Goal: Task Accomplishment & Management: Complete application form

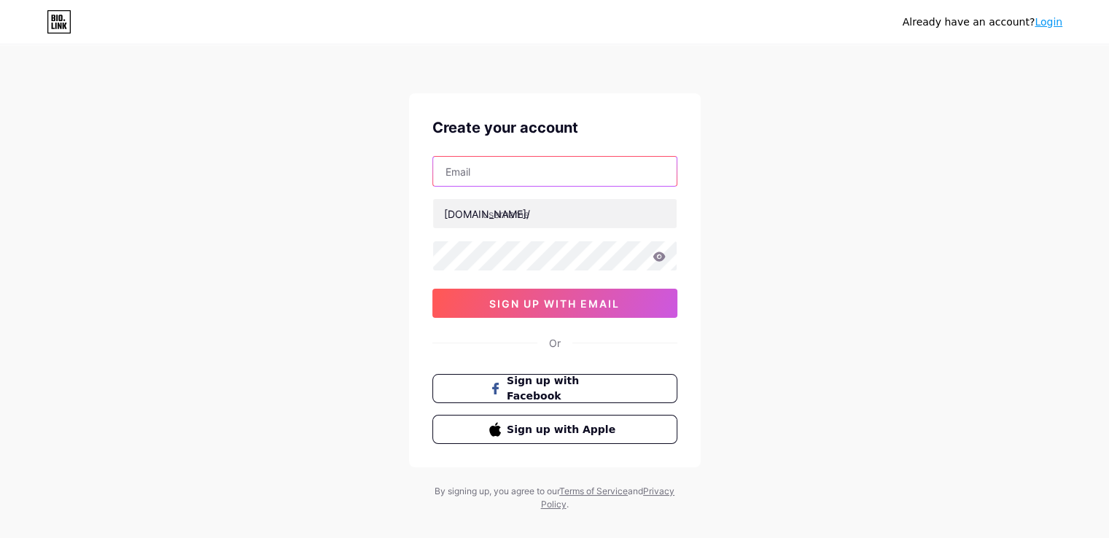
click at [516, 179] on input "text" at bounding box center [554, 171] width 243 height 29
type input "[EMAIL_ADDRESS][DOMAIN_NAME]"
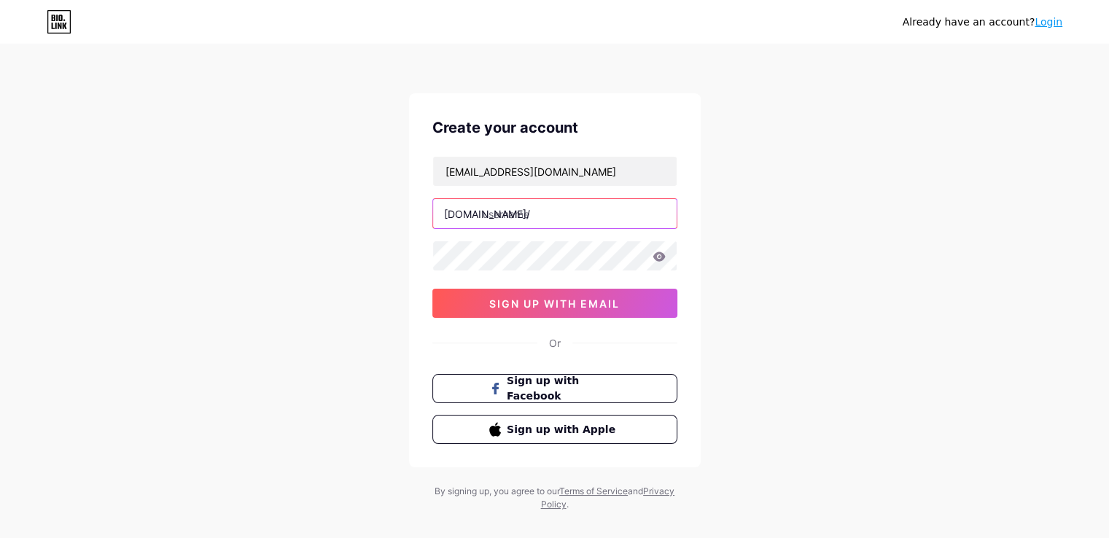
click at [547, 225] on input "text" at bounding box center [554, 213] width 243 height 29
click at [539, 222] on input "text" at bounding box center [554, 213] width 243 height 29
click at [501, 216] on input "text" at bounding box center [554, 213] width 243 height 29
paste input "thesmilespa"
type input "thesmilespa"
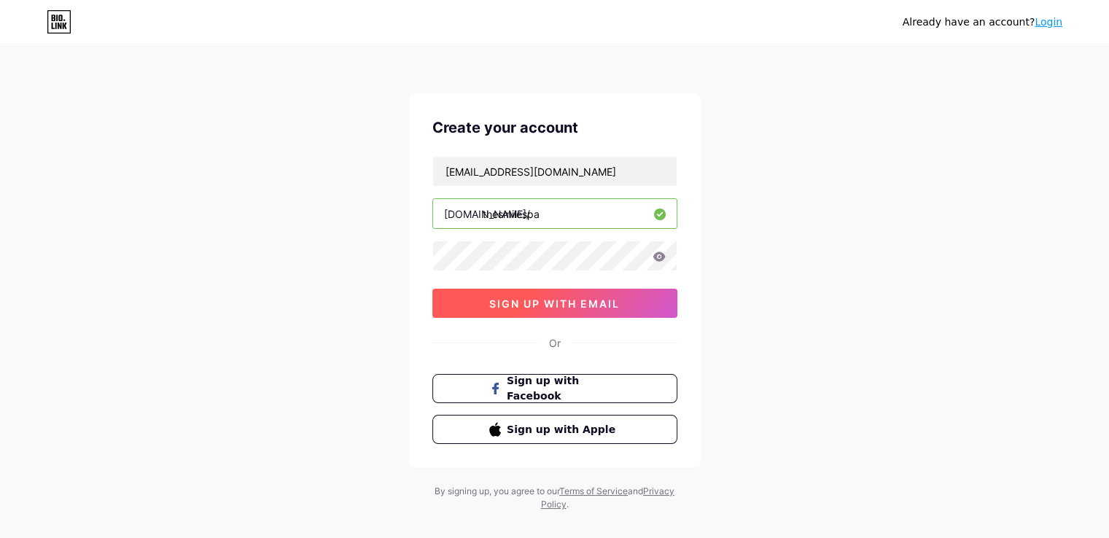
click at [567, 307] on span "sign up with email" at bounding box center [554, 303] width 130 height 12
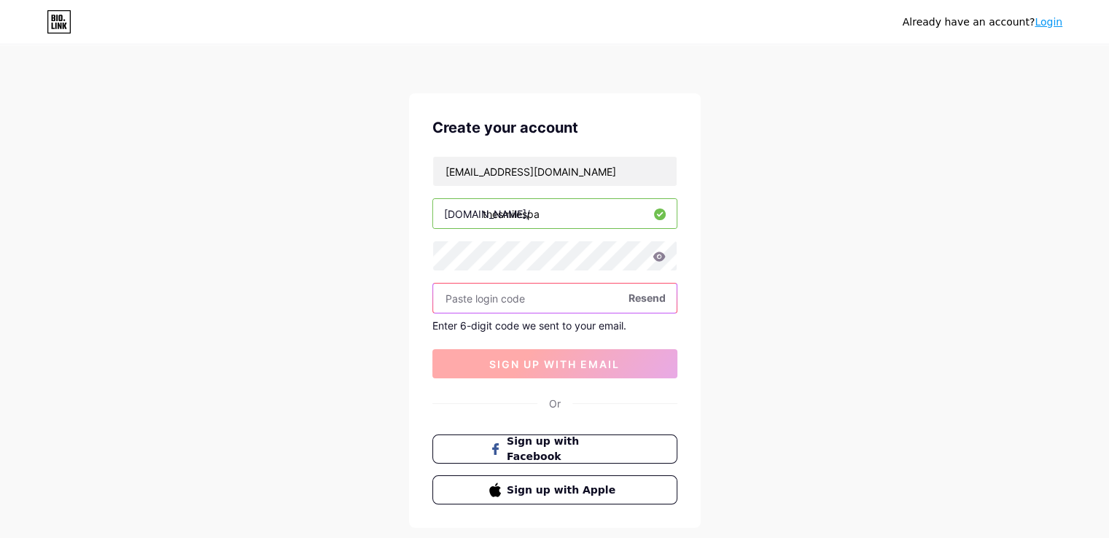
paste input "274769"
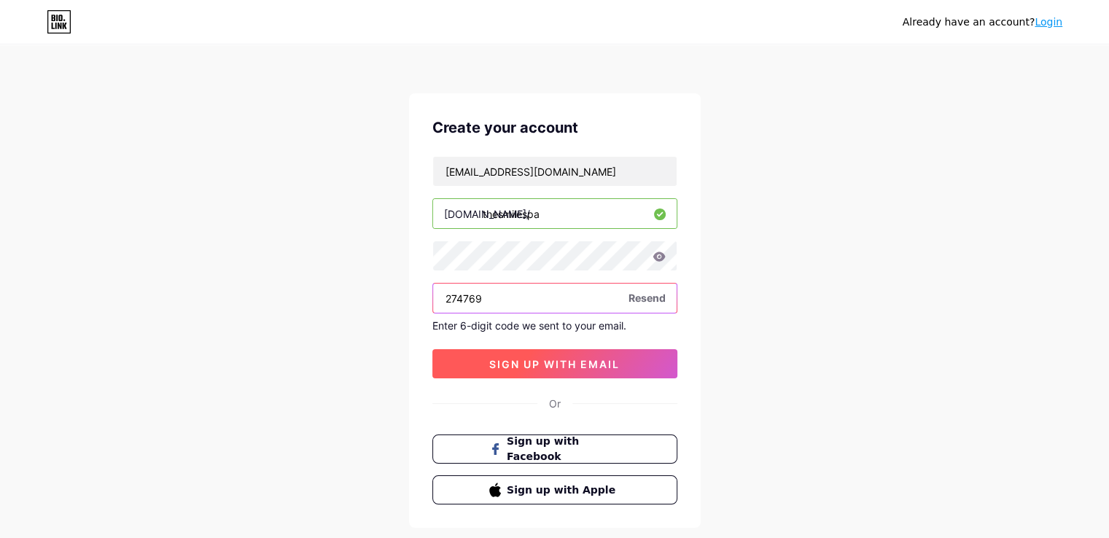
type input "274769"
click at [559, 366] on span "sign up with email" at bounding box center [554, 364] width 130 height 12
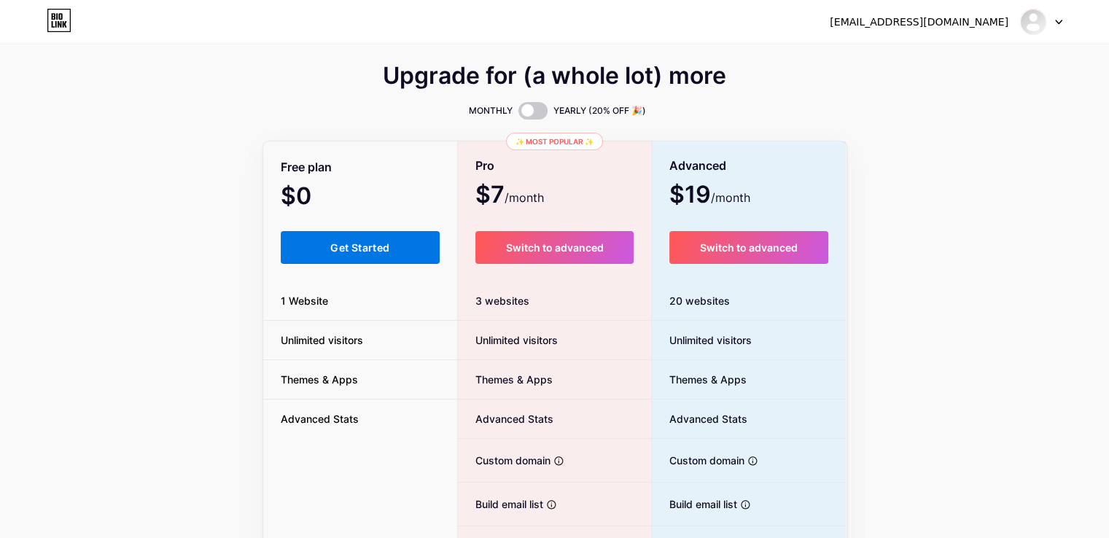
click at [359, 242] on span "Get Started" at bounding box center [359, 247] width 59 height 12
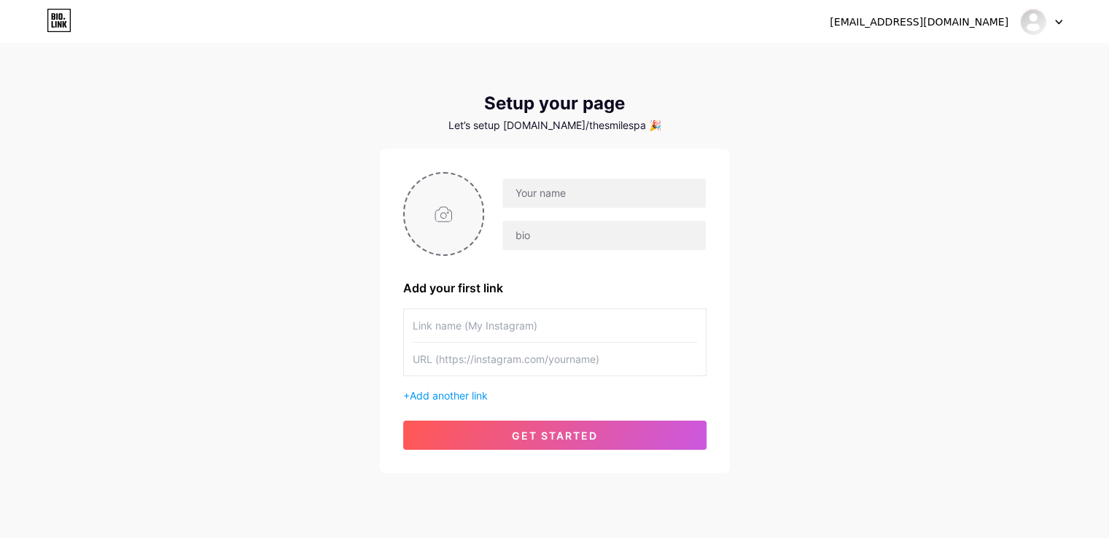
click at [472, 205] on input "file" at bounding box center [444, 213] width 79 height 81
type input "C:\fakepath\The Smile Spa_Logo.jpg"
click at [628, 186] on input "text" at bounding box center [603, 193] width 203 height 29
click at [351, 109] on div "[EMAIL_ADDRESS][DOMAIN_NAME] Dashboard Logout Setup your page Let’s setup [DOMA…" at bounding box center [554, 260] width 1109 height 520
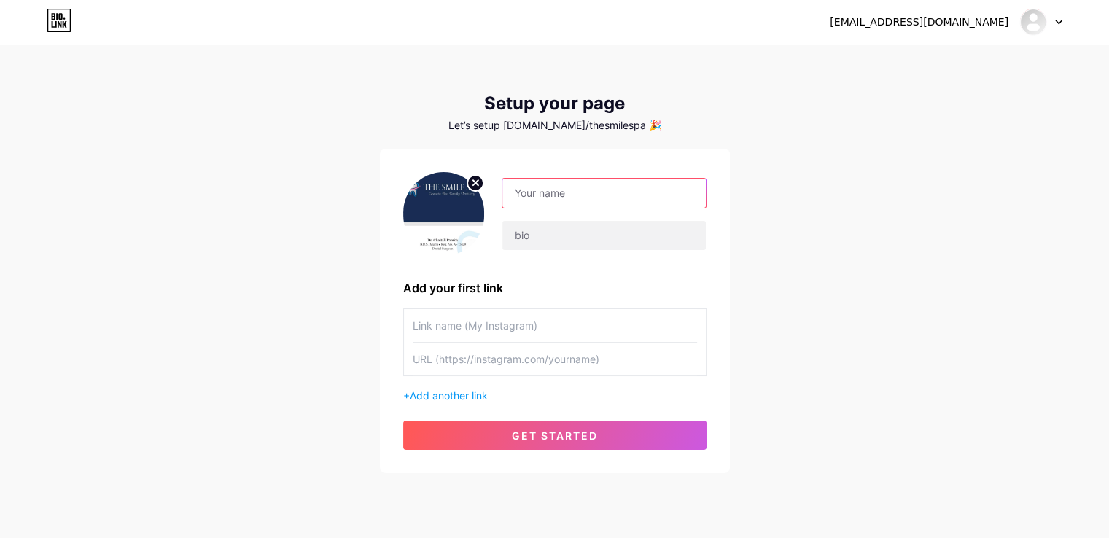
click at [583, 198] on input "text" at bounding box center [603, 193] width 203 height 29
paste input "The Smile Spa"
type input "The Smile Spa"
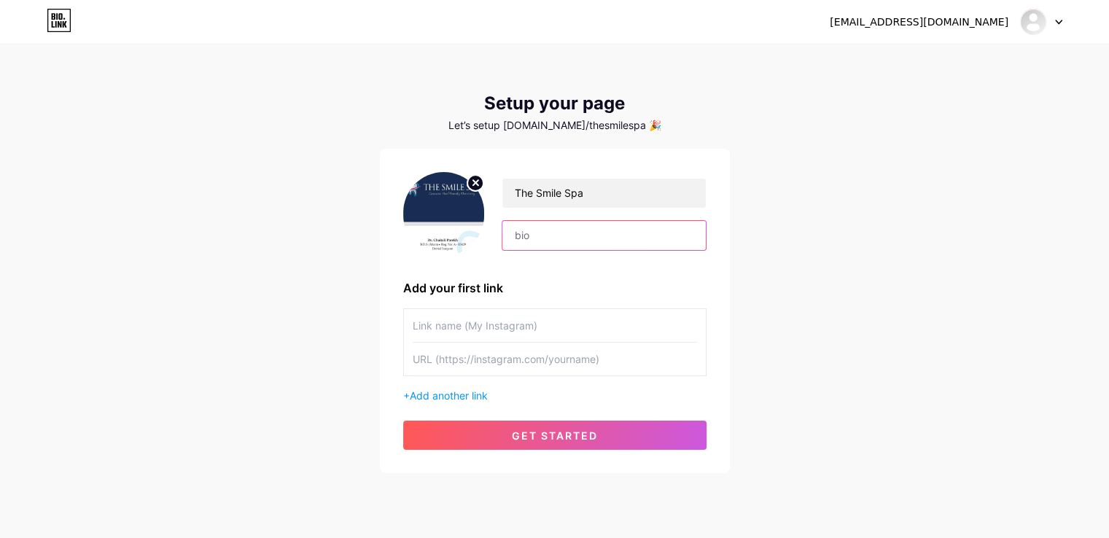
click at [553, 238] on input "text" at bounding box center [603, 235] width 203 height 29
click at [500, 245] on div "The Smile Spa" at bounding box center [595, 214] width 222 height 73
click at [550, 239] on input "text" at bounding box center [603, 235] width 203 height 29
paste input "The Smile Spa in Juhu offers expert dental care with 15+ years' experience, adv…"
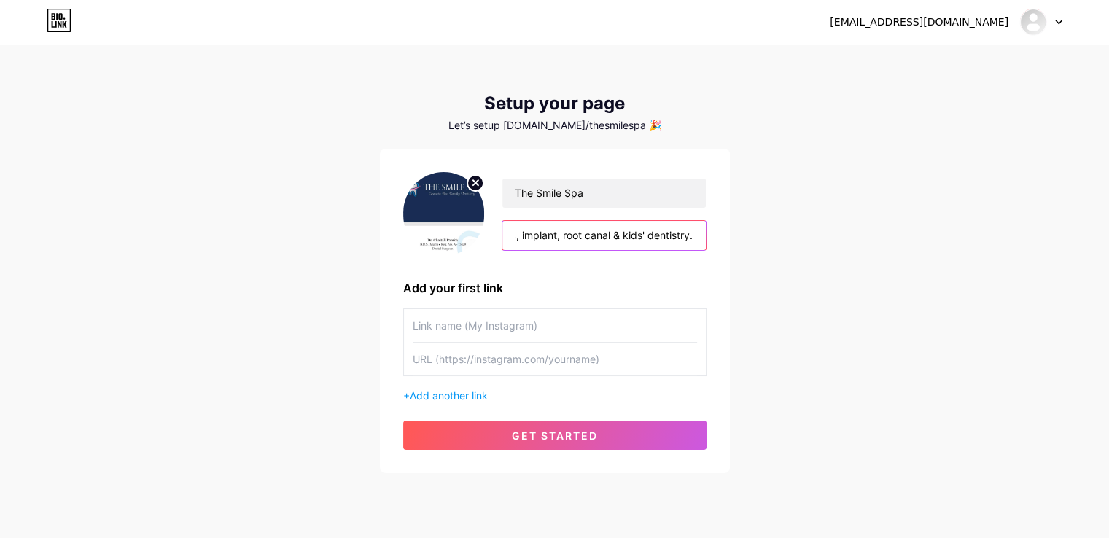
type input "The Smile Spa in Juhu offers expert dental care with 15+ years' experience, adv…"
click at [523, 333] on input "text" at bounding box center [555, 325] width 284 height 33
click at [464, 340] on input "text" at bounding box center [555, 325] width 284 height 33
paste input "[URL][DOMAIN_NAME]"
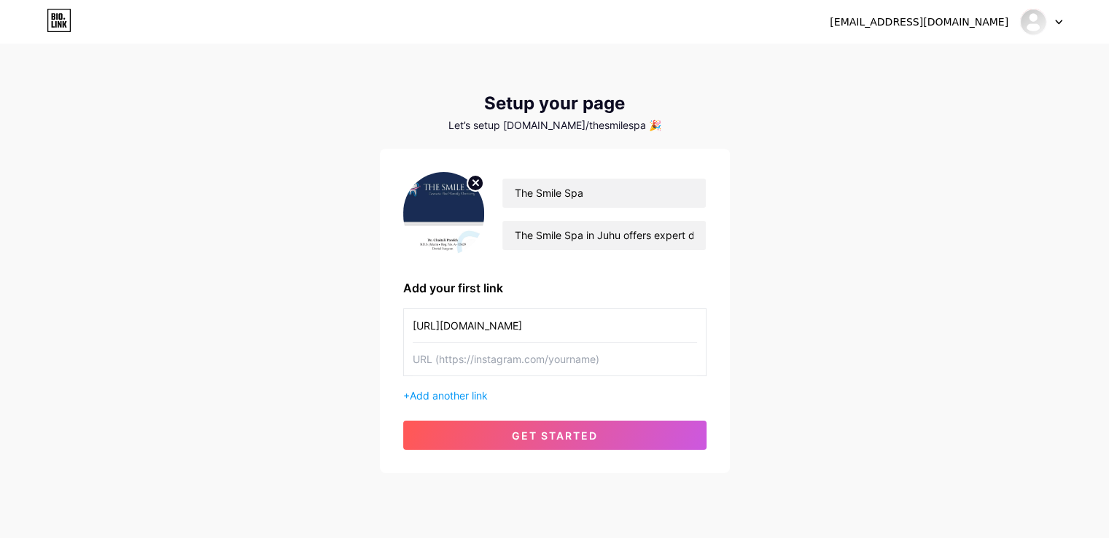
type input "[URL][DOMAIN_NAME]"
click at [458, 365] on input "text" at bounding box center [555, 359] width 284 height 33
click at [490, 354] on input "text" at bounding box center [555, 359] width 284 height 33
paste input "[URL][DOMAIN_NAME]"
type input "[URL][DOMAIN_NAME]"
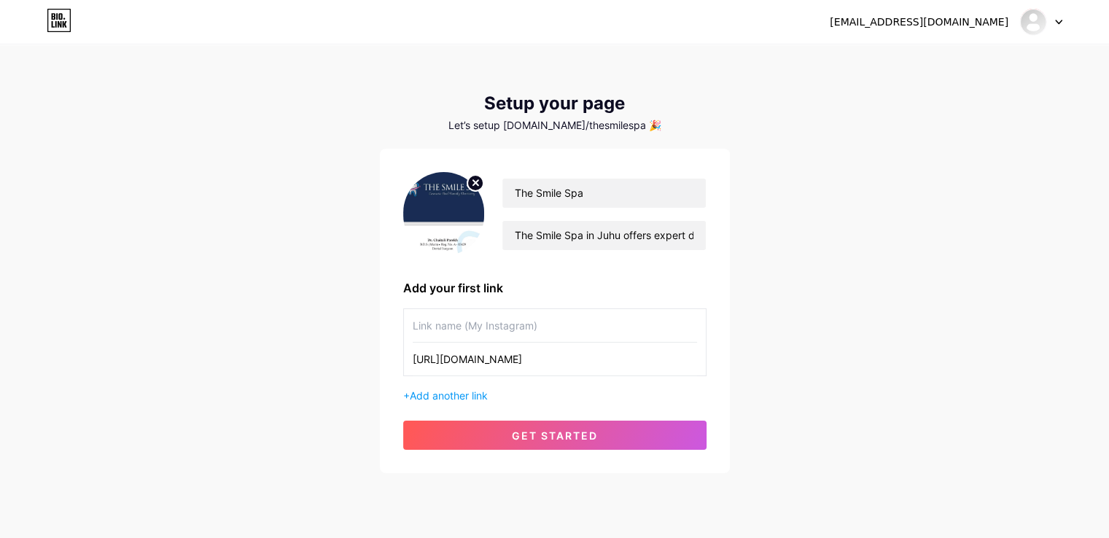
click at [493, 322] on input "text" at bounding box center [555, 325] width 284 height 33
click at [542, 192] on input "The Smile Spa" at bounding box center [603, 193] width 203 height 29
click at [462, 330] on input "text" at bounding box center [555, 325] width 284 height 33
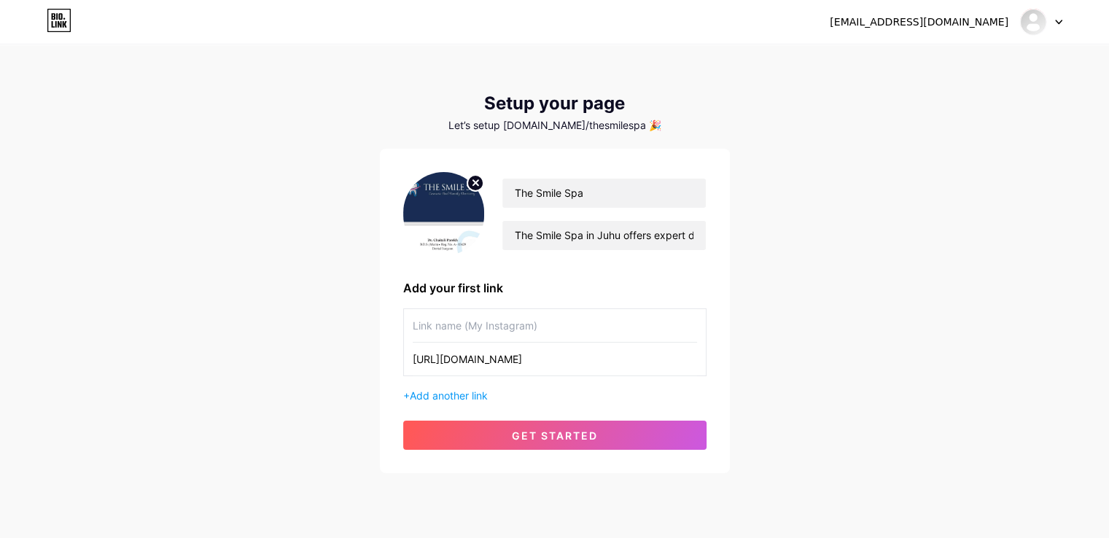
paste input "The Smile Spa"
type input "The Smile Spa"
click at [424, 394] on span "Add another link" at bounding box center [449, 395] width 78 height 12
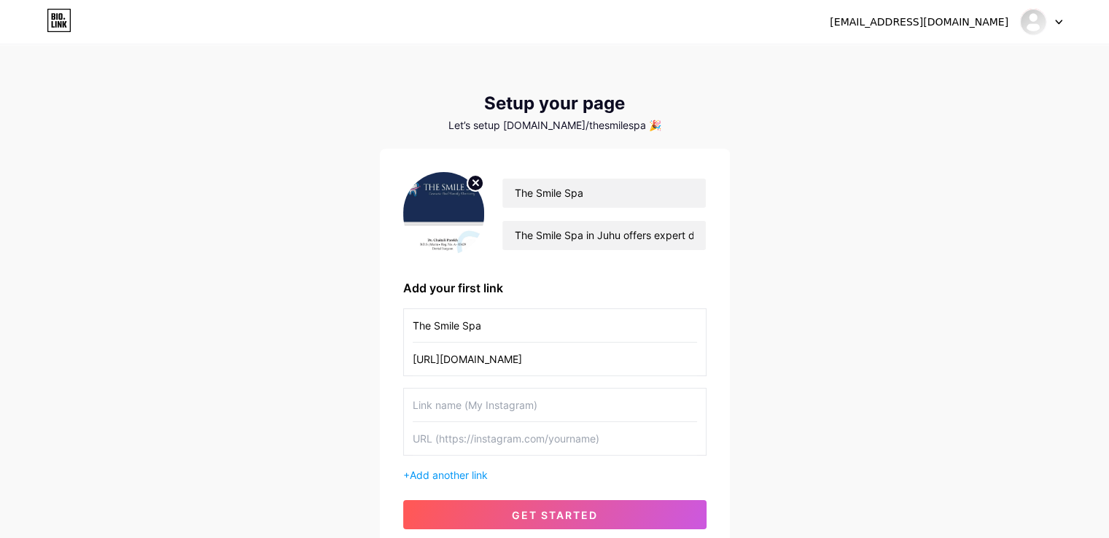
click at [426, 399] on input "text" at bounding box center [555, 405] width 284 height 33
type input "Facebook"
click at [468, 422] on input "text" at bounding box center [555, 438] width 284 height 33
paste input "[URL][DOMAIN_NAME]"
type input "[URL][DOMAIN_NAME]"
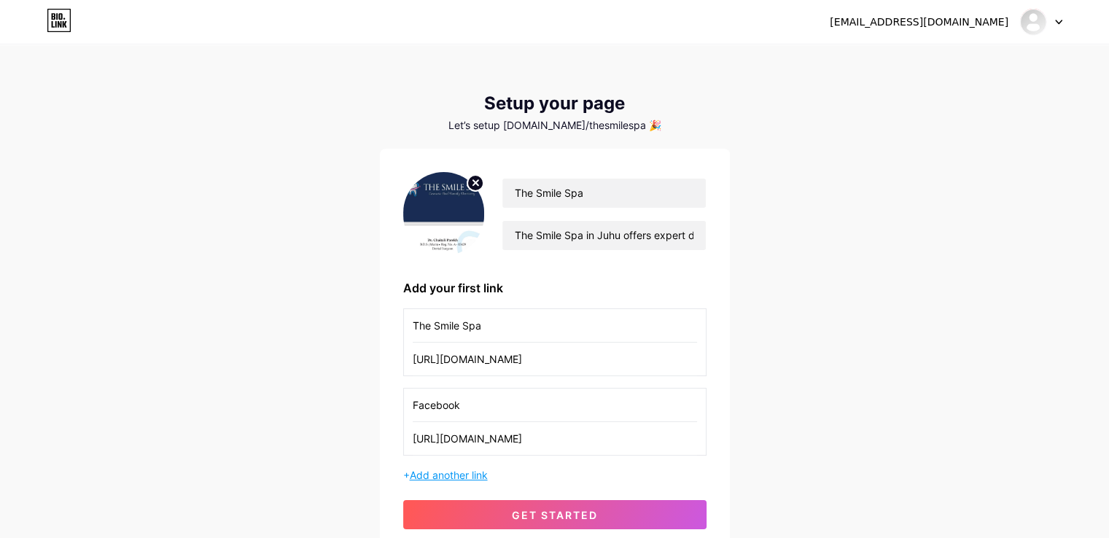
click at [420, 473] on span "Add another link" at bounding box center [449, 475] width 78 height 12
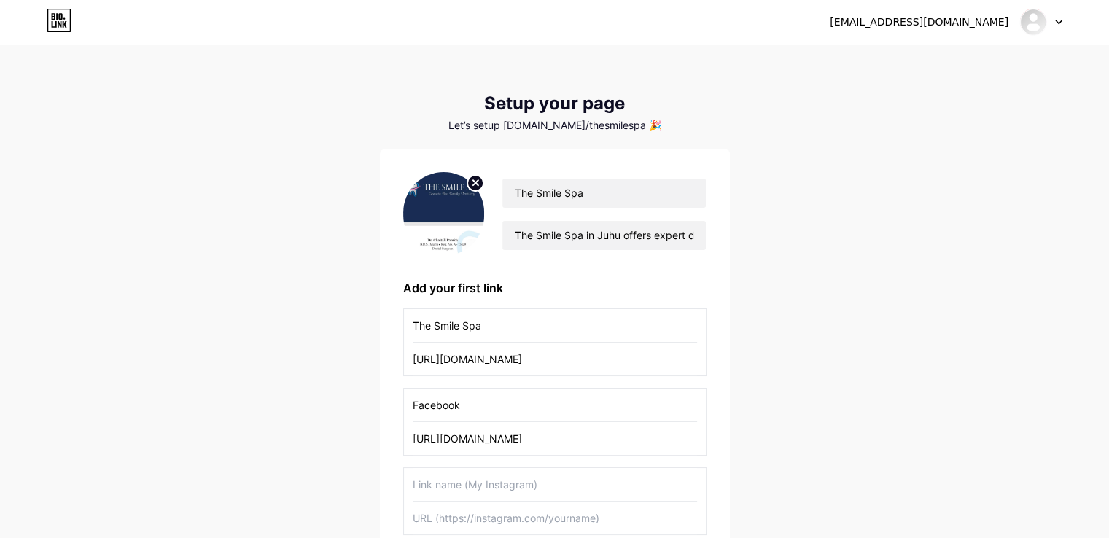
click at [431, 479] on input "text" at bounding box center [555, 484] width 284 height 33
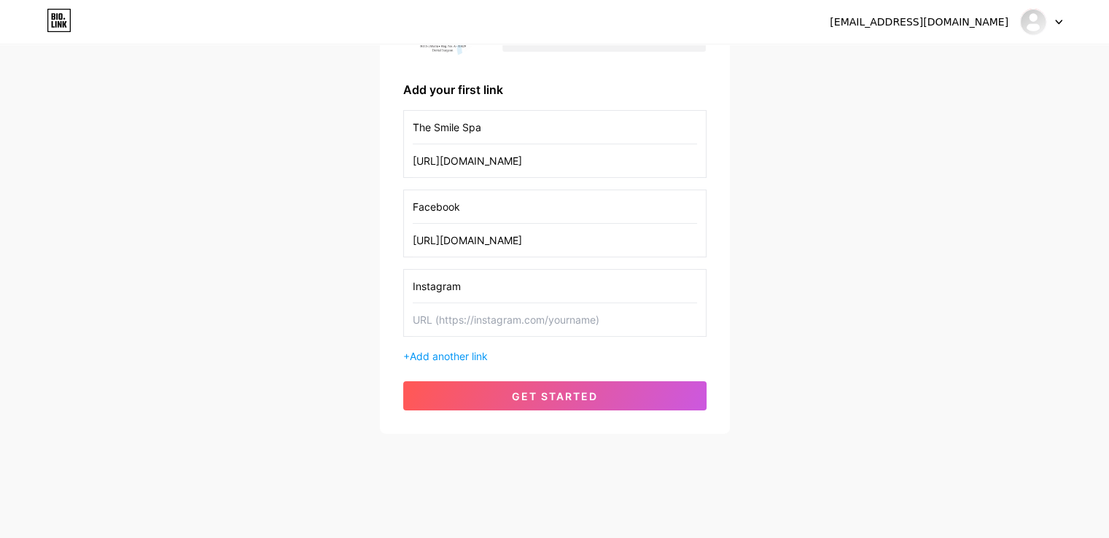
type input "Instagram"
click at [450, 325] on input "text" at bounding box center [555, 319] width 284 height 33
click at [426, 314] on input "text" at bounding box center [555, 319] width 284 height 33
paste input "[URL][DOMAIN_NAME][DOMAIN_NAME]"
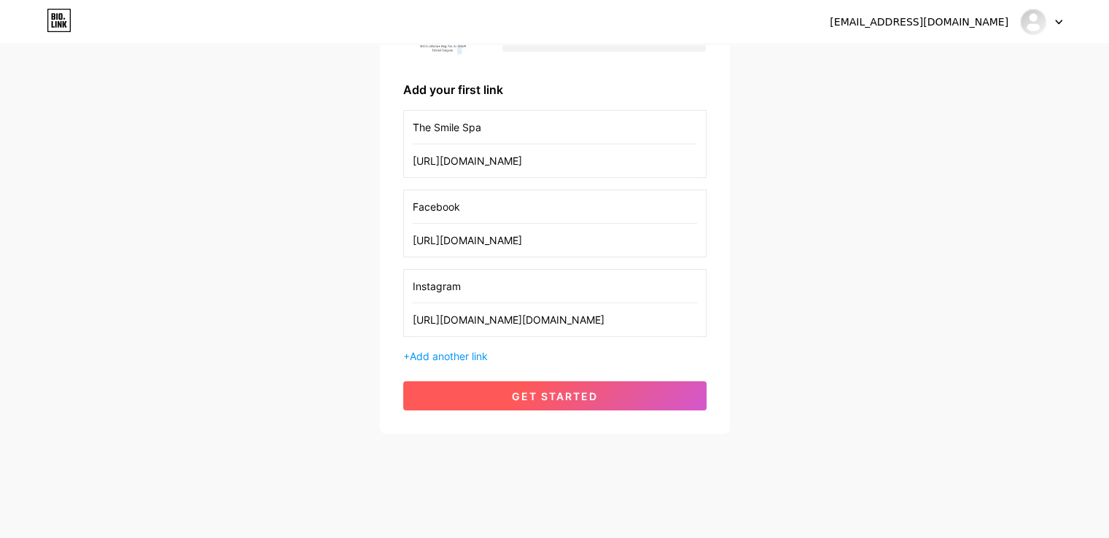
type input "[URL][DOMAIN_NAME][DOMAIN_NAME]"
click at [539, 390] on span "get started" at bounding box center [555, 396] width 86 height 12
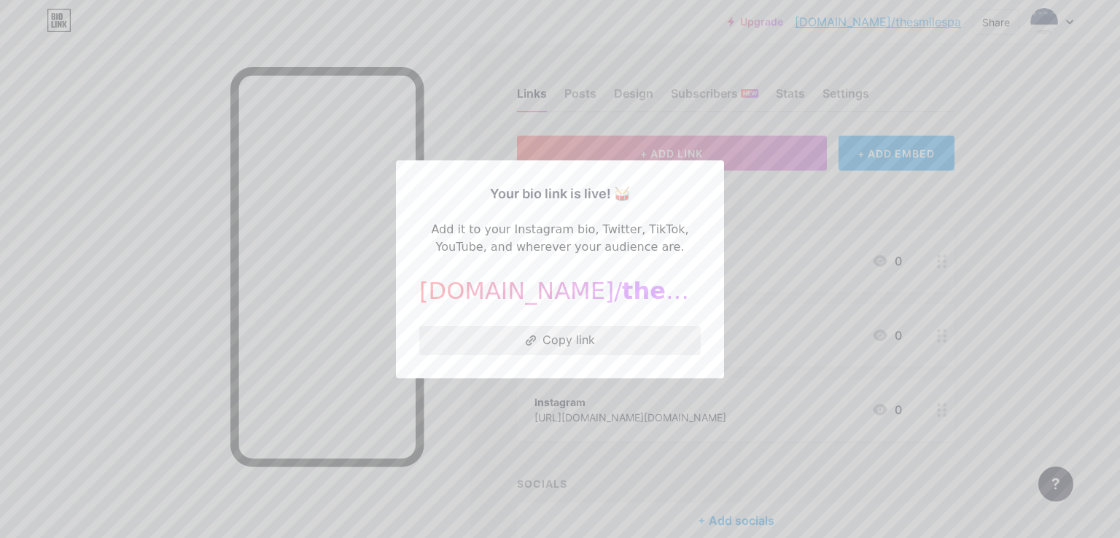
click at [555, 340] on button "Copy link" at bounding box center [559, 340] width 281 height 29
click at [857, 195] on div at bounding box center [560, 269] width 1120 height 538
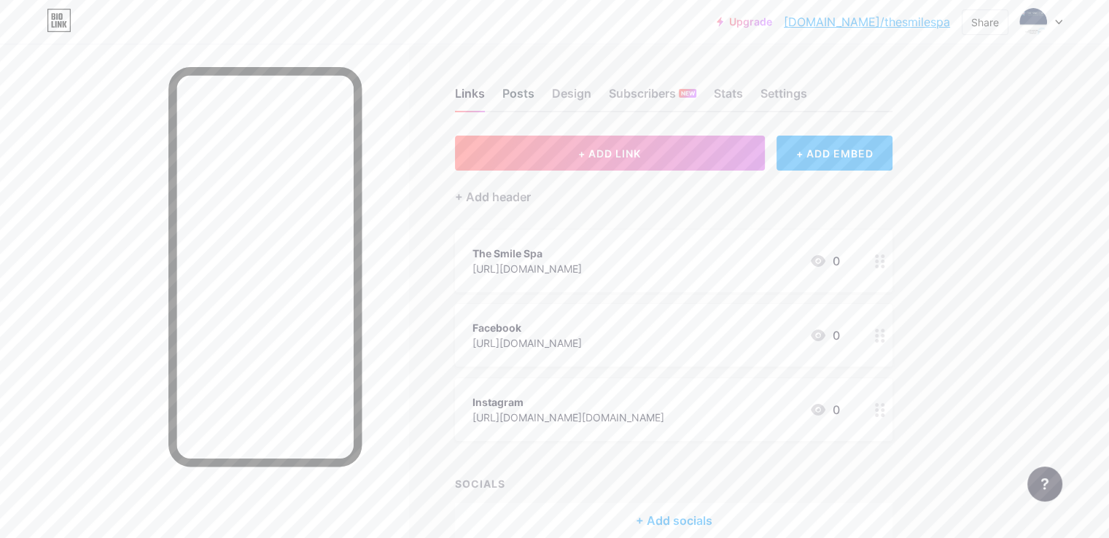
click at [534, 92] on div "Posts" at bounding box center [518, 98] width 32 height 26
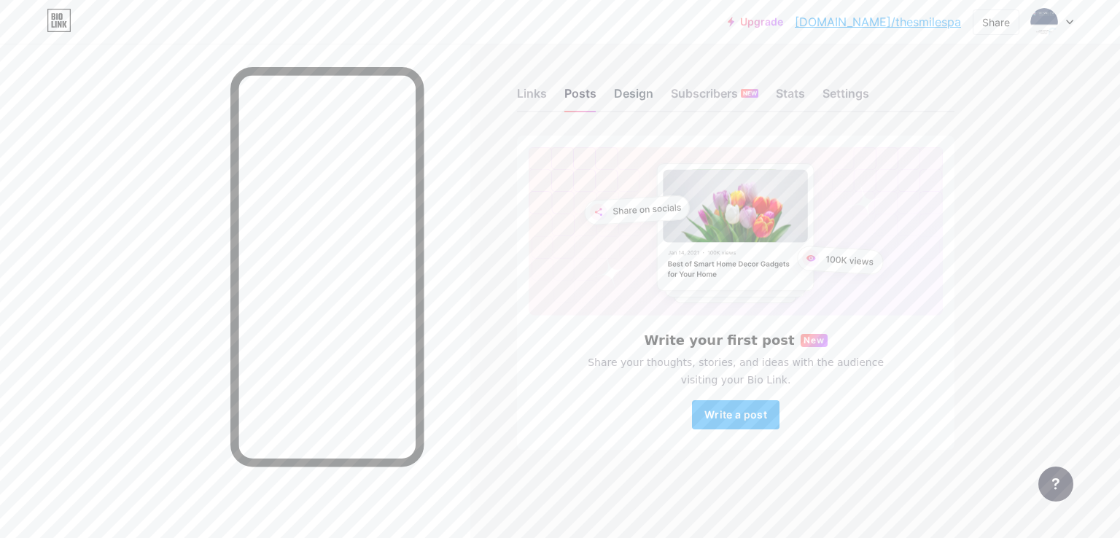
click at [641, 93] on div "Design" at bounding box center [633, 98] width 39 height 26
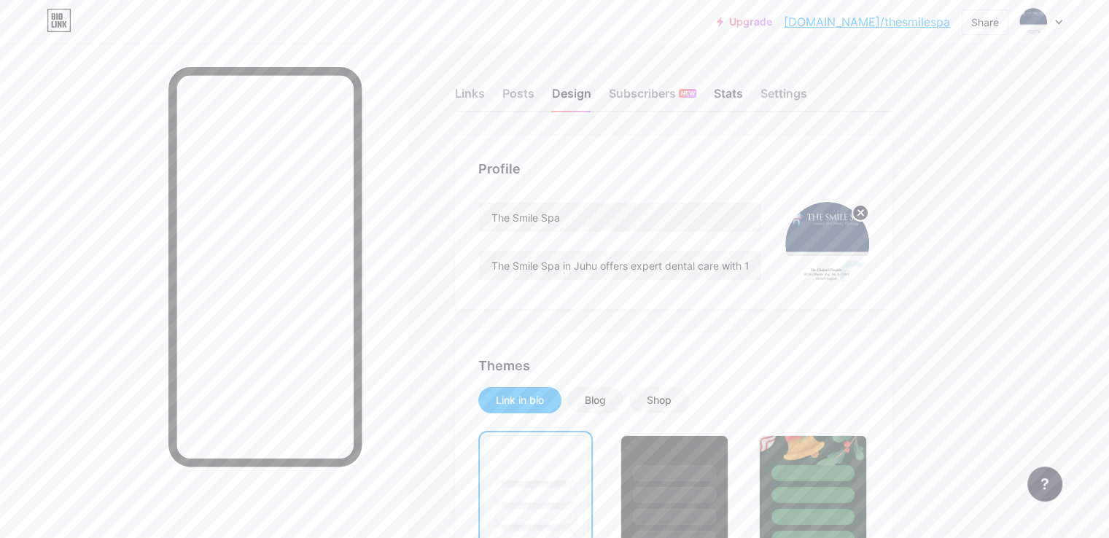
click at [743, 102] on div "Stats" at bounding box center [728, 98] width 29 height 26
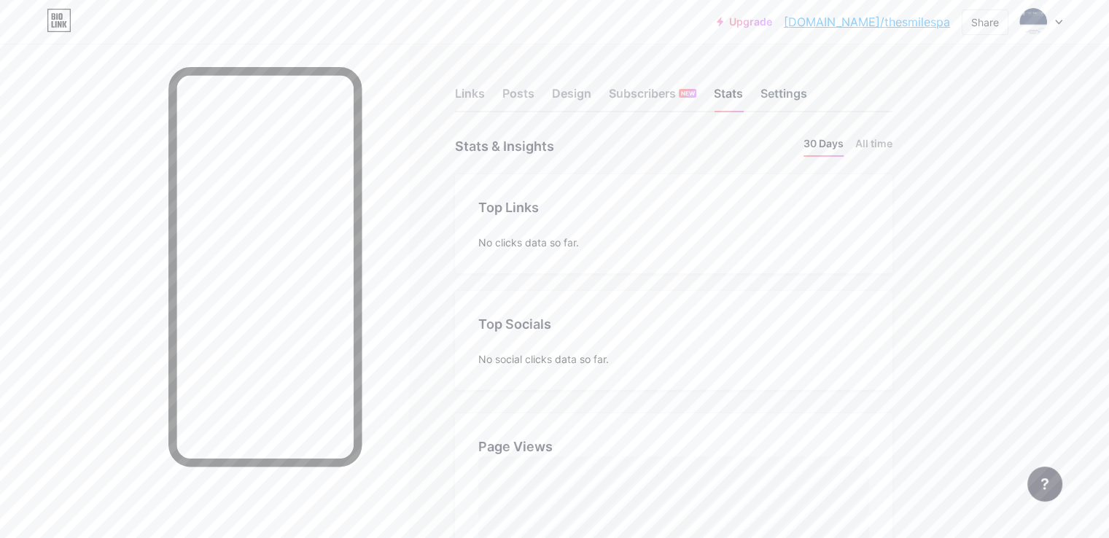
scroll to position [537, 1108]
click at [807, 97] on div "Settings" at bounding box center [783, 98] width 47 height 26
